Goal: Task Accomplishment & Management: Use online tool/utility

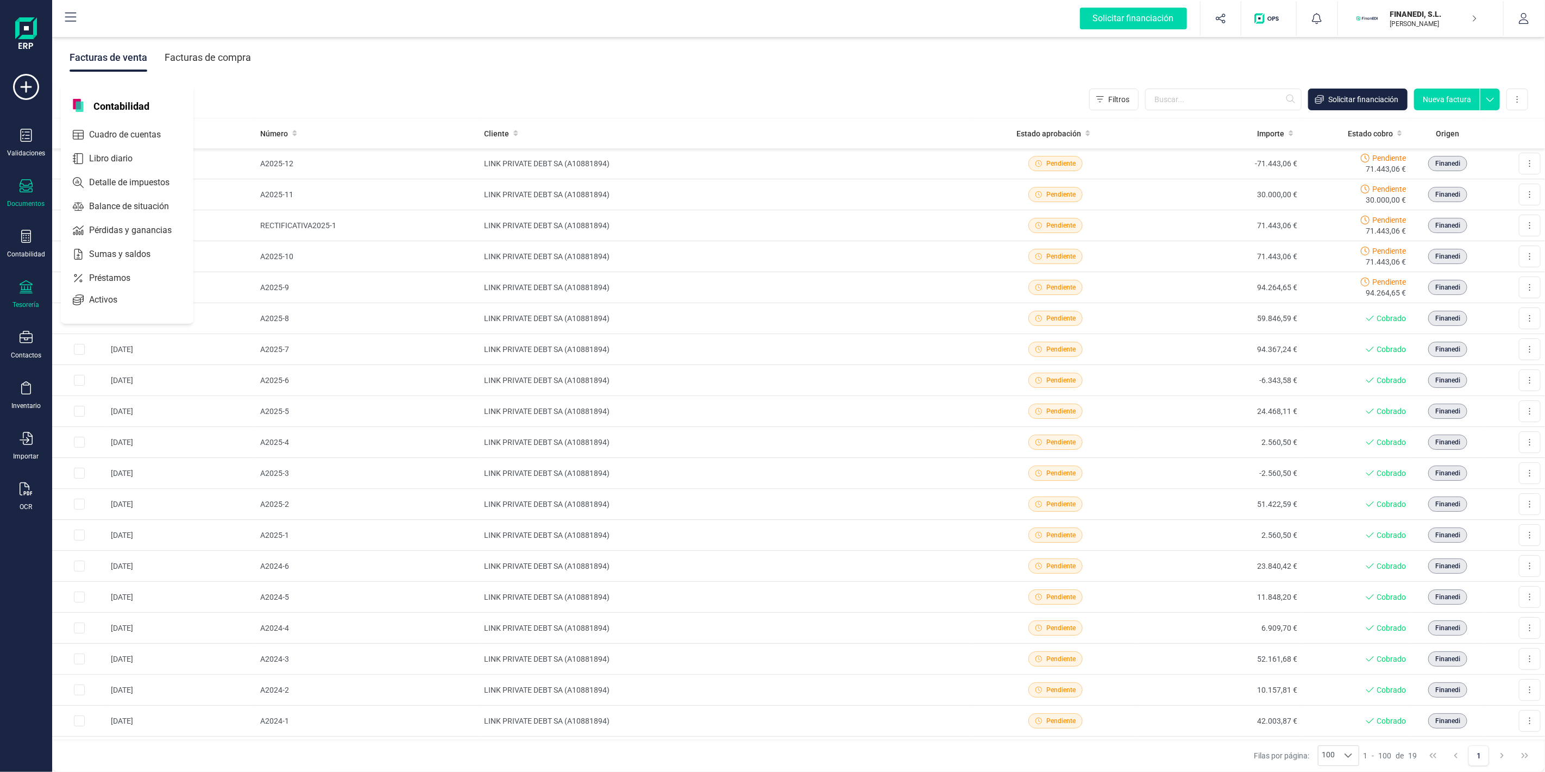
click at [8, 297] on div "Tesorería" at bounding box center [25, 294] width 43 height 29
click at [111, 262] on span "Remesas" at bounding box center [114, 256] width 59 height 13
click at [71, 256] on div "Remesas" at bounding box center [134, 257] width 143 height 22
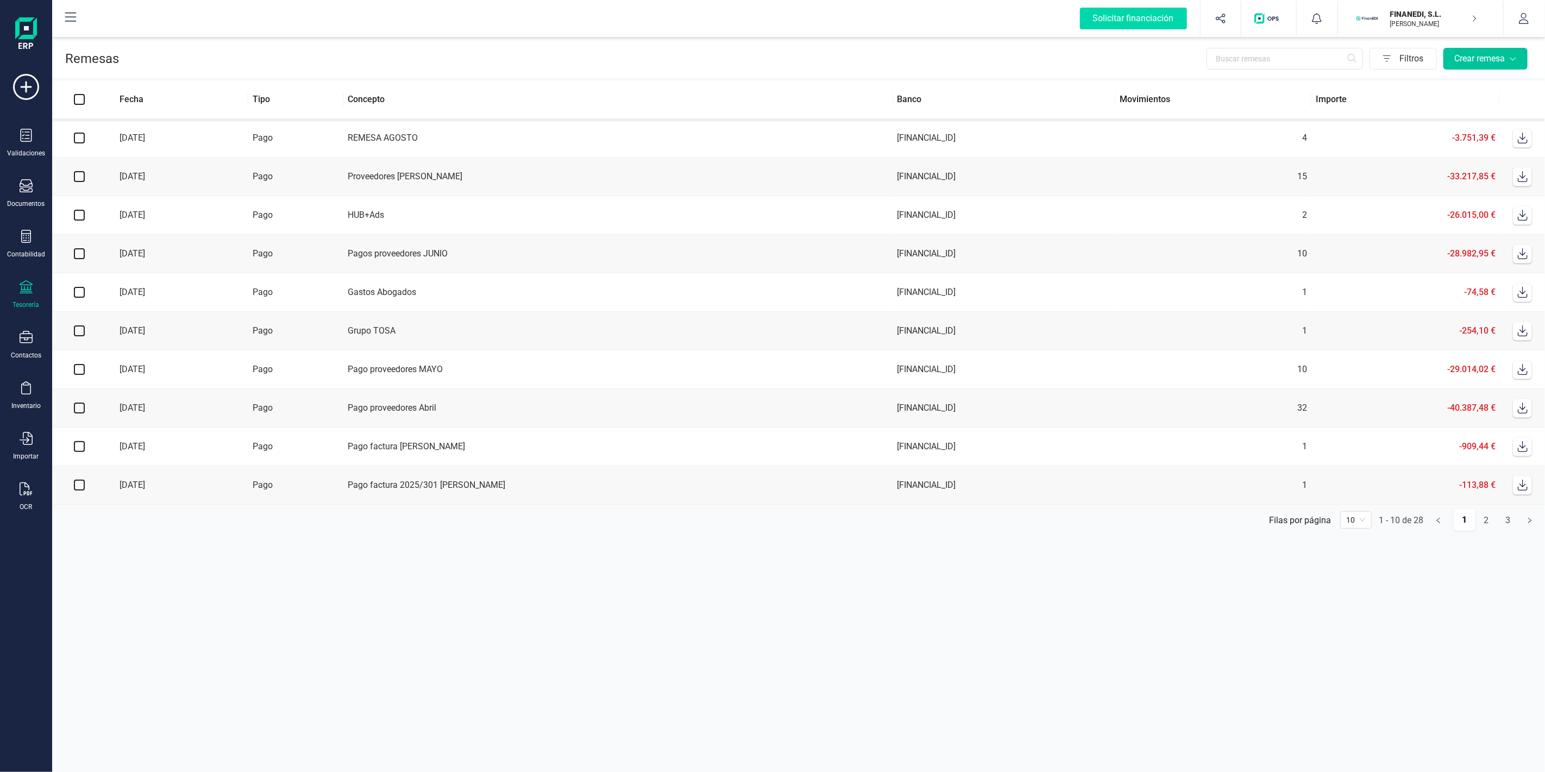
click at [1519, 55] on button "Crear remesa" at bounding box center [1485, 59] width 84 height 22
click at [39, 196] on div "Documentos" at bounding box center [25, 193] width 43 height 29
click at [39, 253] on div "Contabilidad" at bounding box center [26, 254] width 38 height 9
click at [113, 131] on span "Cuadro de cuentas" at bounding box center [133, 134] width 96 height 13
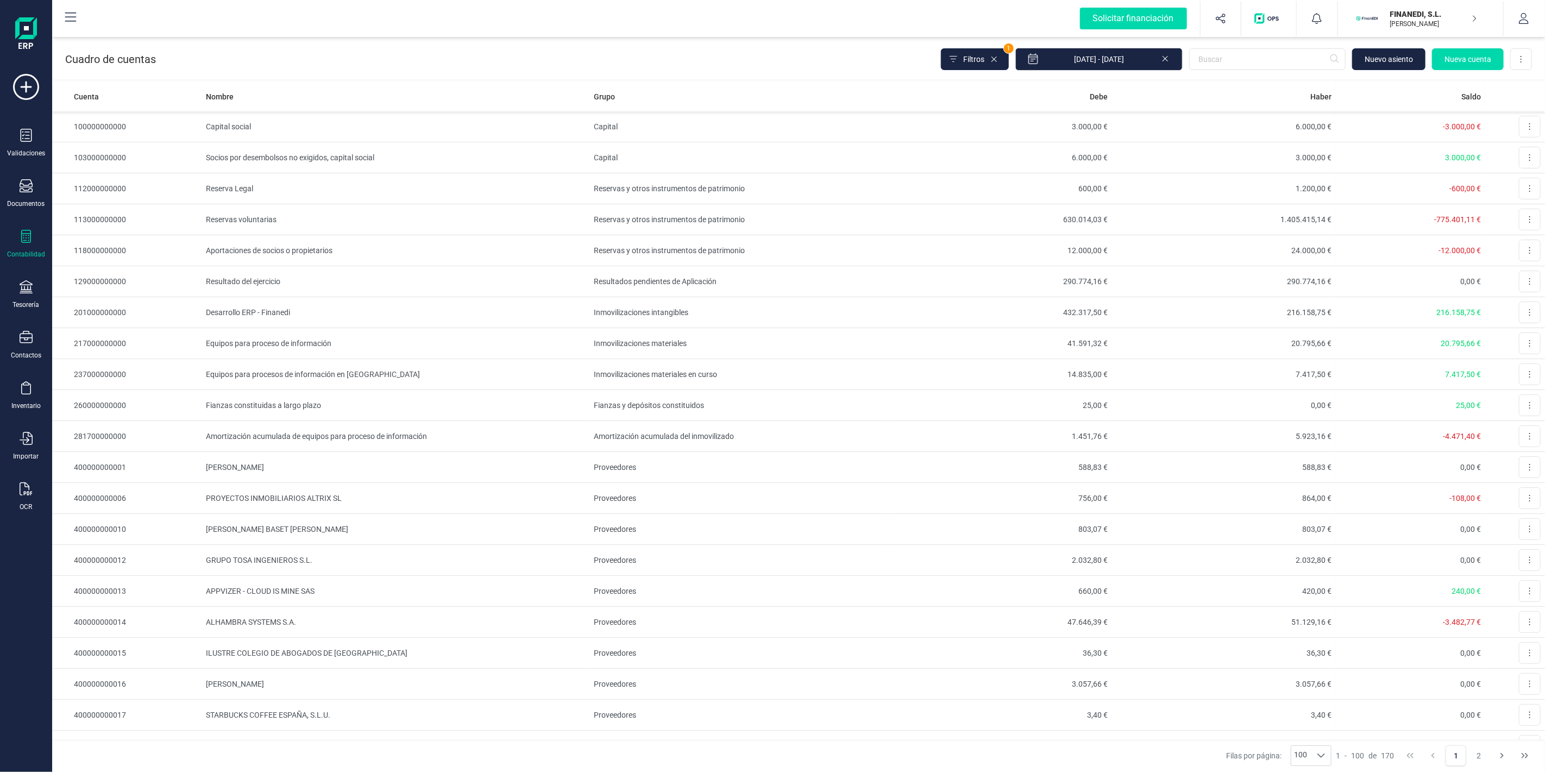
click at [39, 304] on div "Tesorería" at bounding box center [26, 304] width 27 height 9
click at [116, 182] on span "Cuentas bancarias" at bounding box center [133, 185] width 96 height 13
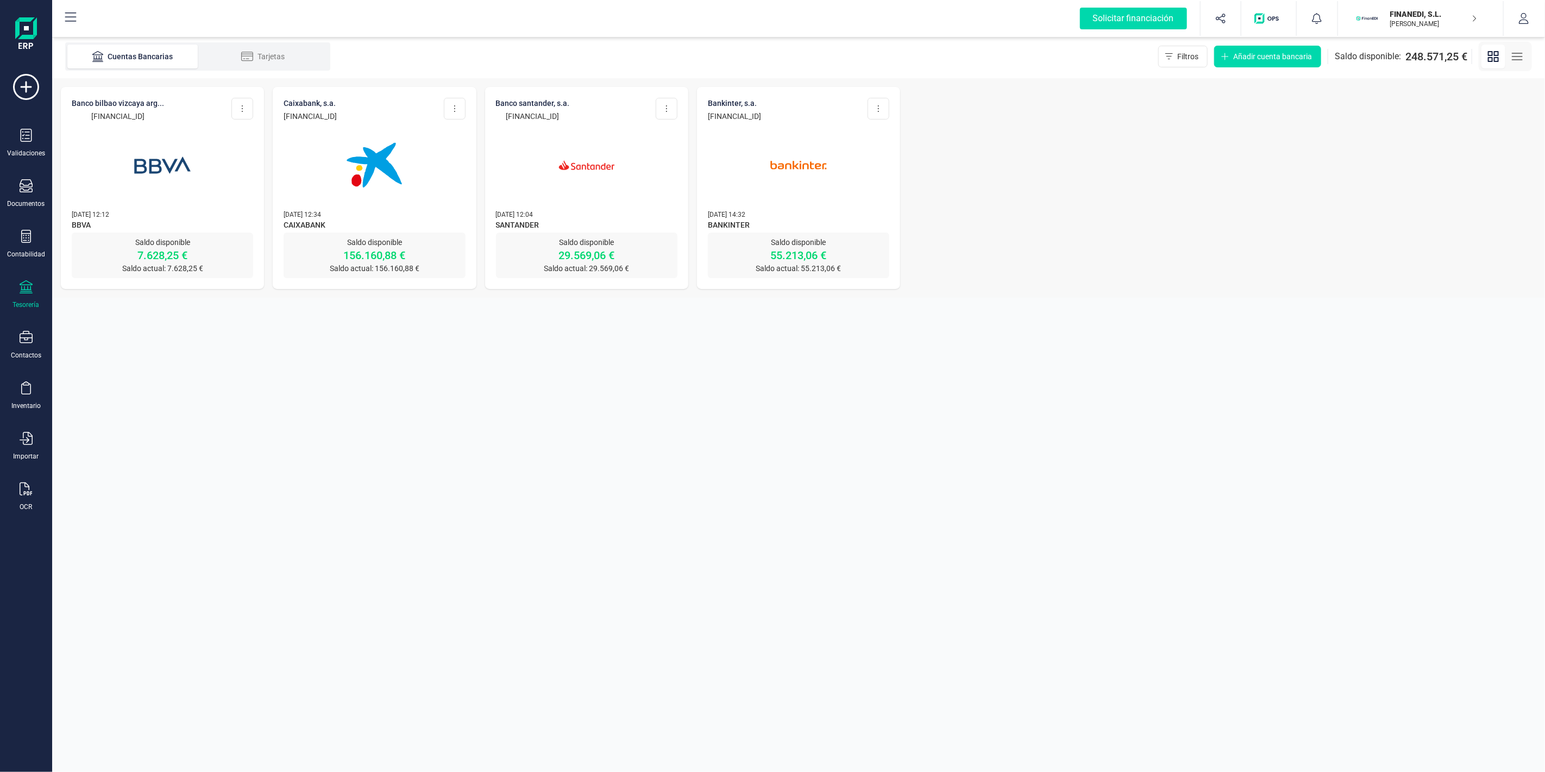
click at [139, 186] on img at bounding box center [162, 164] width 91 height 91
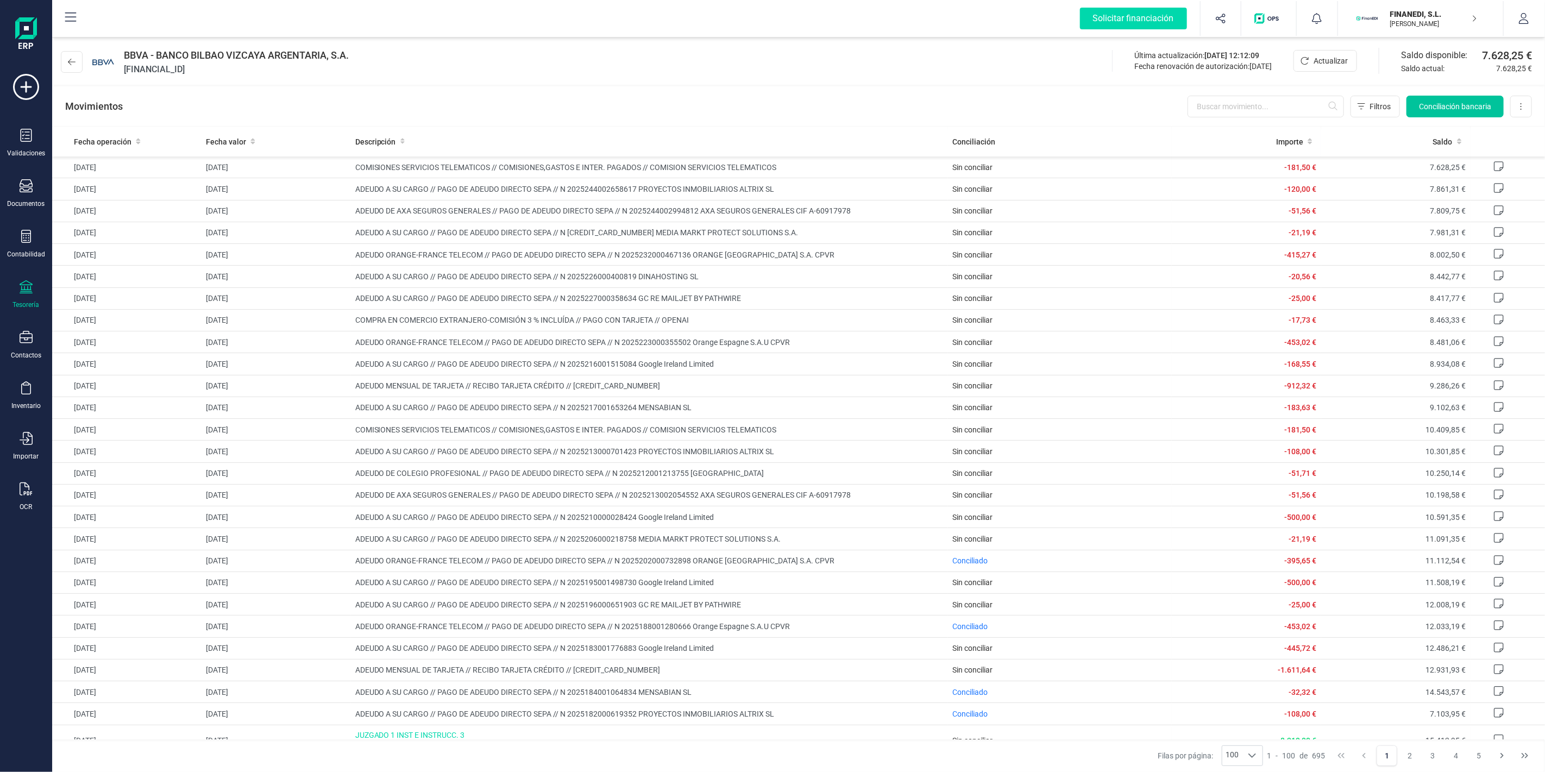
click at [1452, 93] on div "Movimientos Filtros Conciliación bancaria Descargar Excel Eliminar cuenta" at bounding box center [798, 106] width 1492 height 39
click at [1456, 99] on button "Conciliación bancaria" at bounding box center [1454, 107] width 97 height 22
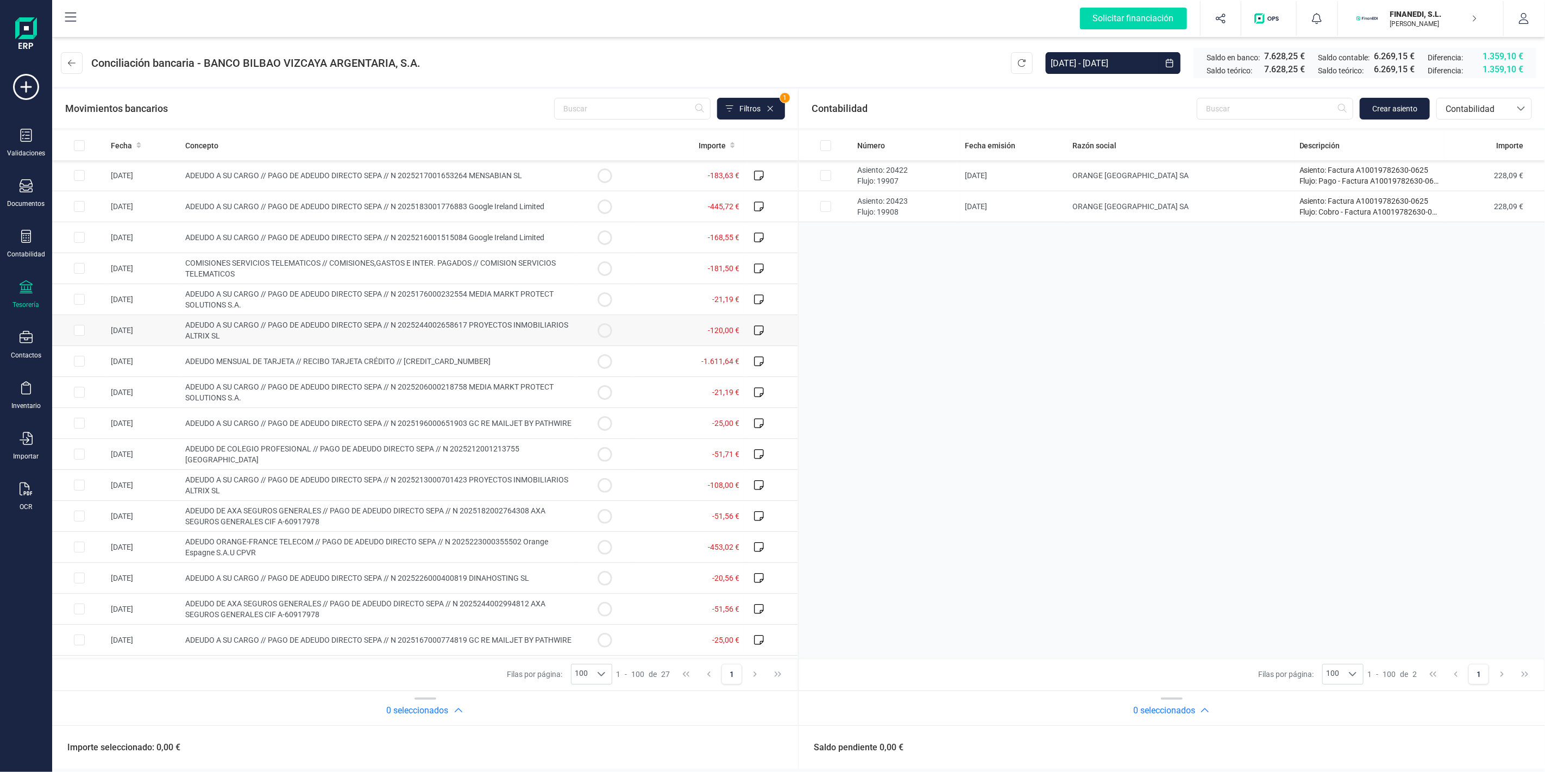
click at [614, 326] on td at bounding box center [604, 330] width 54 height 31
checkbox input "true"
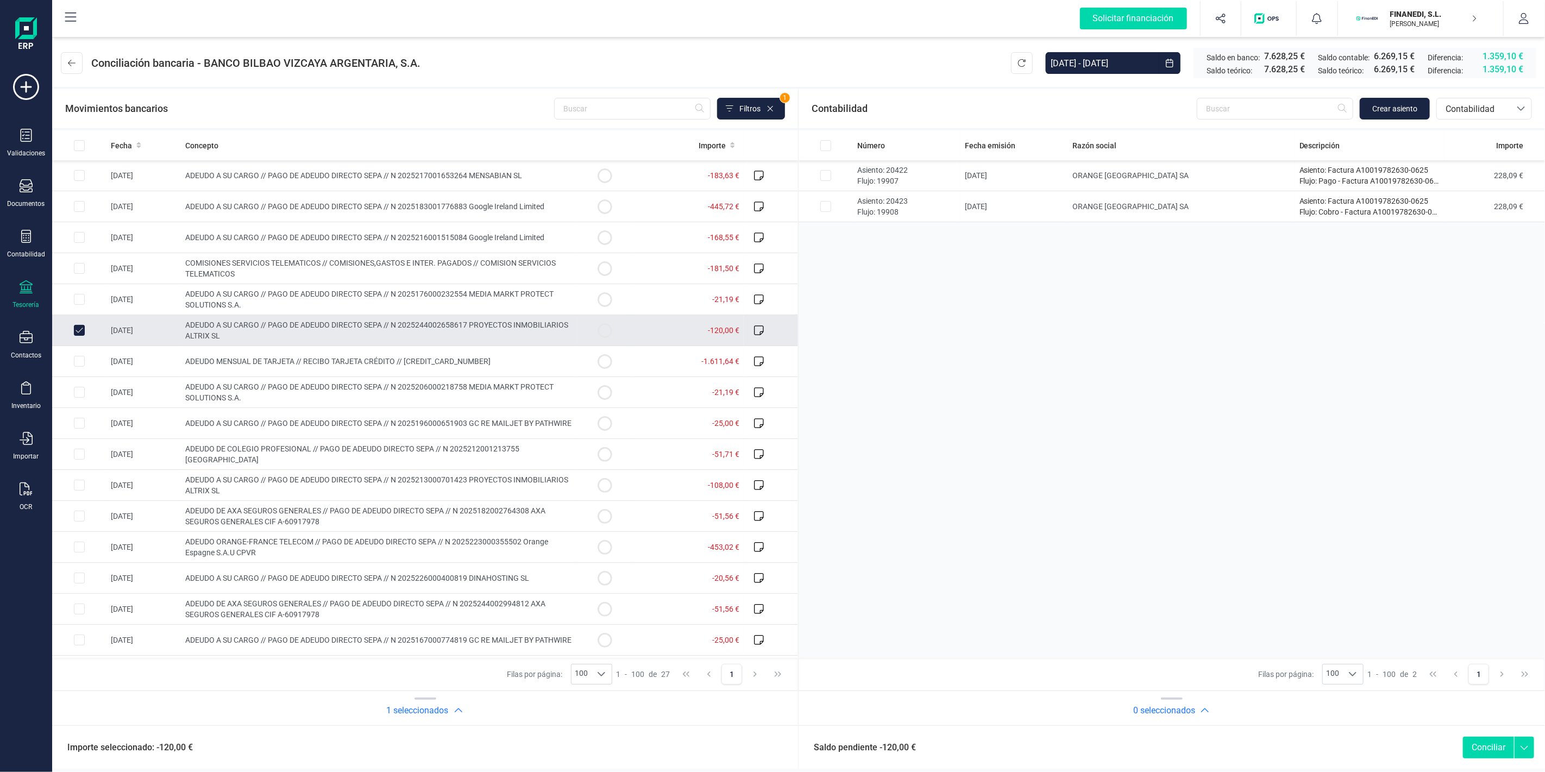
click at [1525, 744] on icon at bounding box center [1524, 744] width 20 height 16
click at [1205, 488] on div "Número Fecha emisión Razón social Descripción Importe Asiento: 20422 Flujo: 199…" at bounding box center [1171, 393] width 746 height 527
click at [28, 176] on div "Validaciones Documentos Documentos Presupuestos Pedidos Albaranes Facturas Fact…" at bounding box center [25, 297] width 43 height 446
click at [18, 183] on div "Documentos" at bounding box center [25, 193] width 43 height 29
click at [31, 191] on icon at bounding box center [26, 185] width 13 height 13
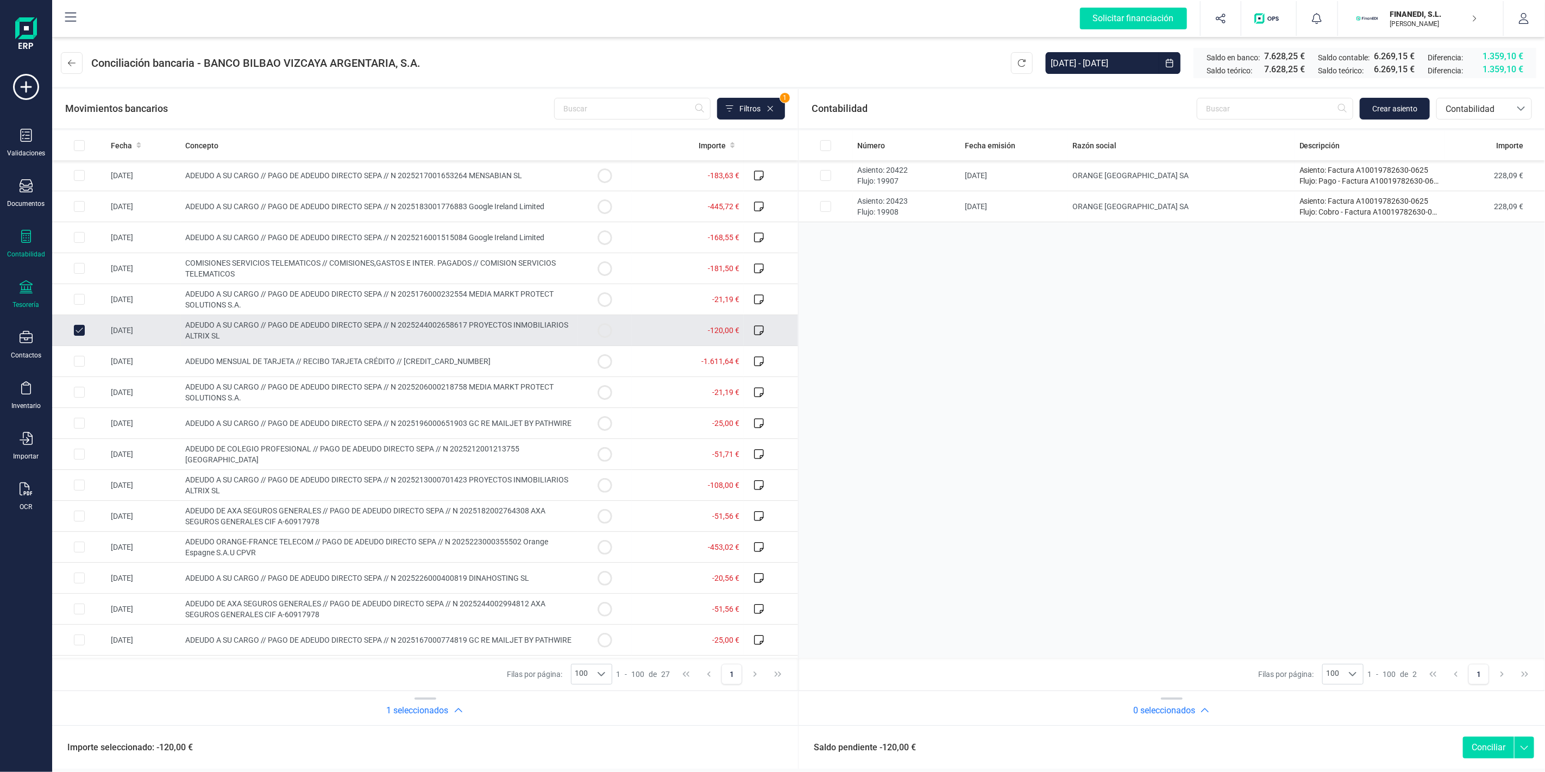
click at [30, 238] on icon at bounding box center [26, 236] width 10 height 13
click at [91, 299] on span "Activos" at bounding box center [111, 299] width 52 height 13
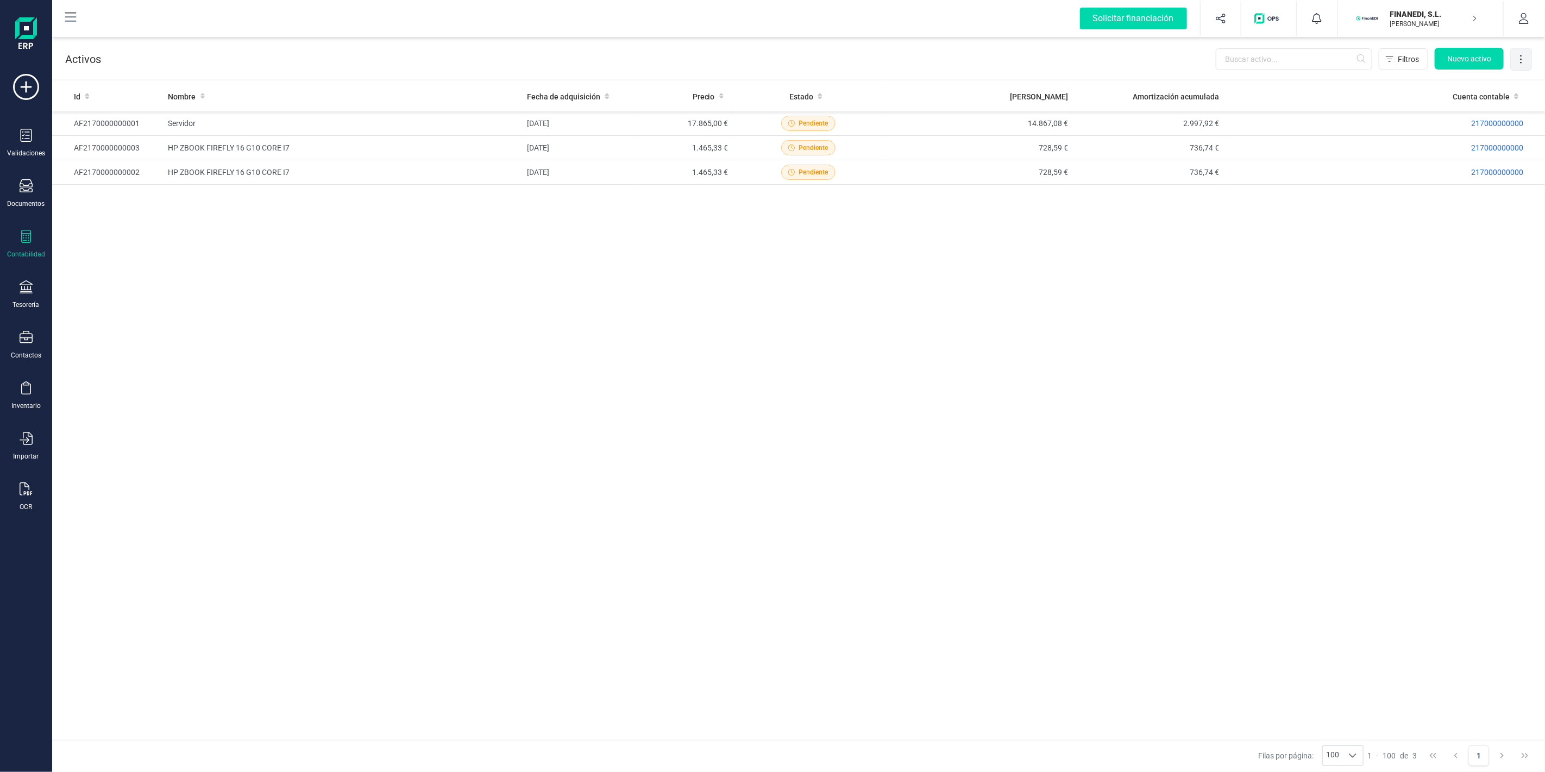
click at [1514, 52] on div at bounding box center [1521, 59] width 22 height 22
click at [1524, 58] on icon at bounding box center [1520, 59] width 11 height 11
